Goal: Transaction & Acquisition: Book appointment/travel/reservation

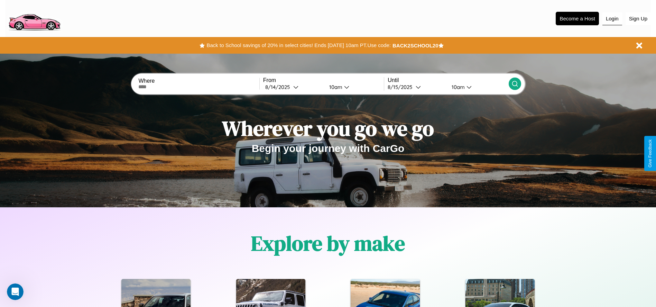
click at [612, 18] on button "Login" at bounding box center [612, 18] width 20 height 13
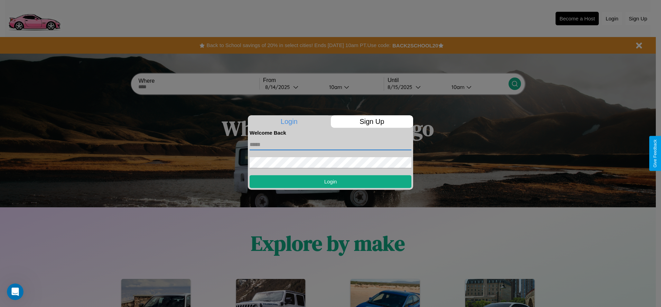
click at [331, 144] on input "text" at bounding box center [331, 144] width 162 height 11
type input "**********"
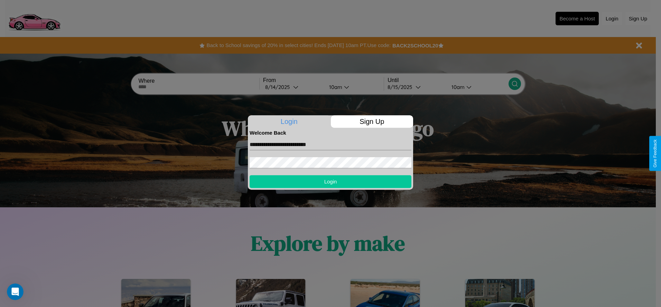
click at [331, 181] on button "Login" at bounding box center [331, 181] width 162 height 13
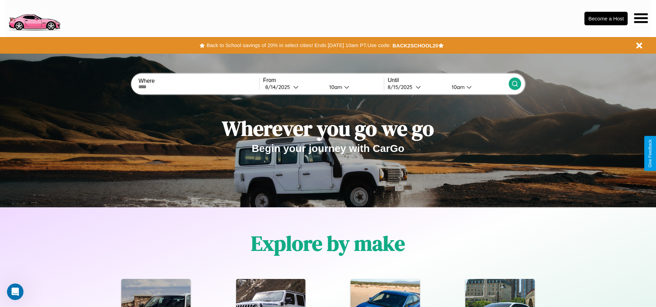
scroll to position [143, 0]
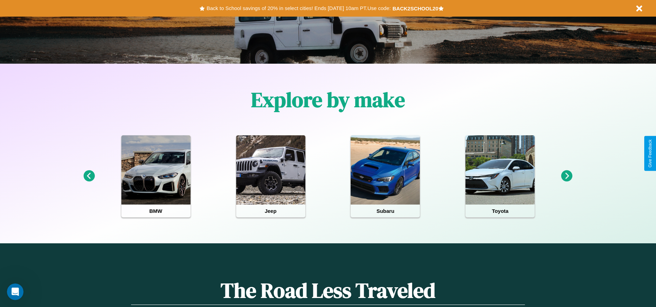
click at [567, 176] on icon at bounding box center [566, 175] width 11 height 11
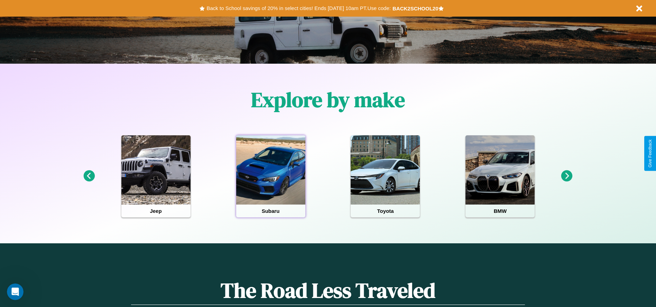
click at [270, 176] on div at bounding box center [270, 169] width 69 height 69
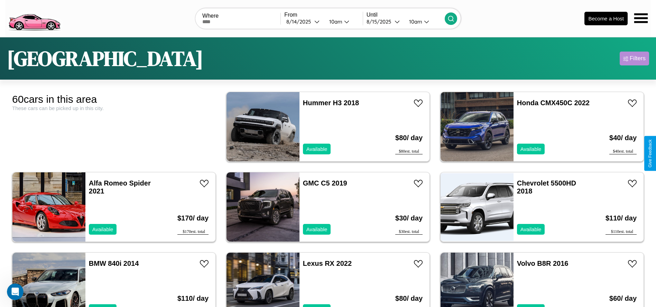
click at [634, 58] on div "Filters" at bounding box center [638, 58] width 16 height 7
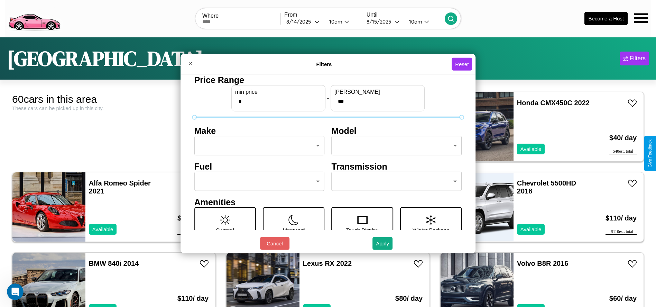
click at [257, 146] on body "CarGo Where From 8 / 14 / 2025 10am Until 8 / 15 / 2025 10am Become a Host Lond…" at bounding box center [328, 175] width 656 height 350
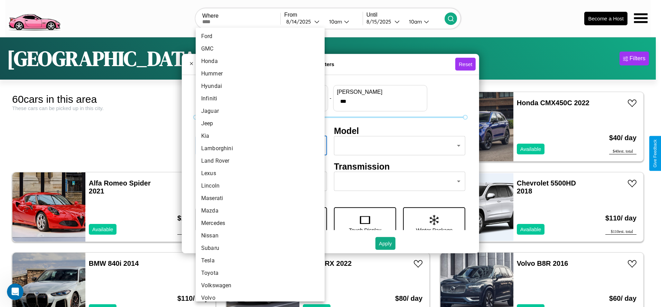
scroll to position [180, 0]
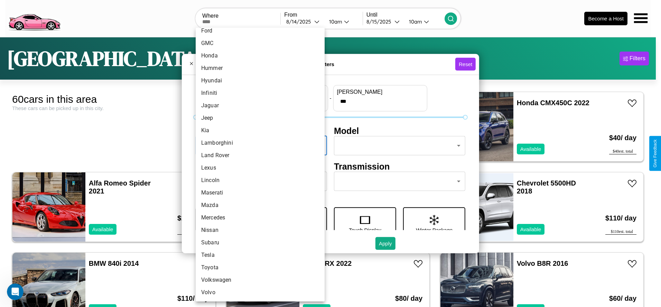
click at [258, 230] on li "Nissan" at bounding box center [260, 230] width 129 height 12
type input "******"
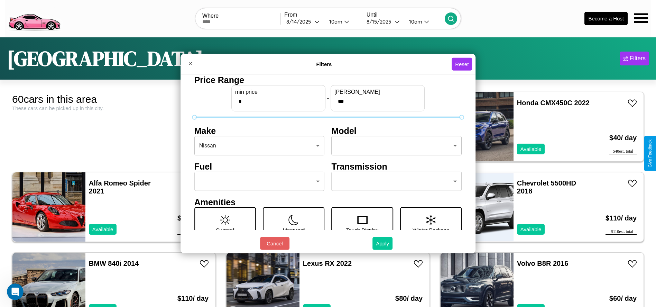
click at [383, 243] on button "Apply" at bounding box center [382, 243] width 20 height 13
